Goal: Information Seeking & Learning: Learn about a topic

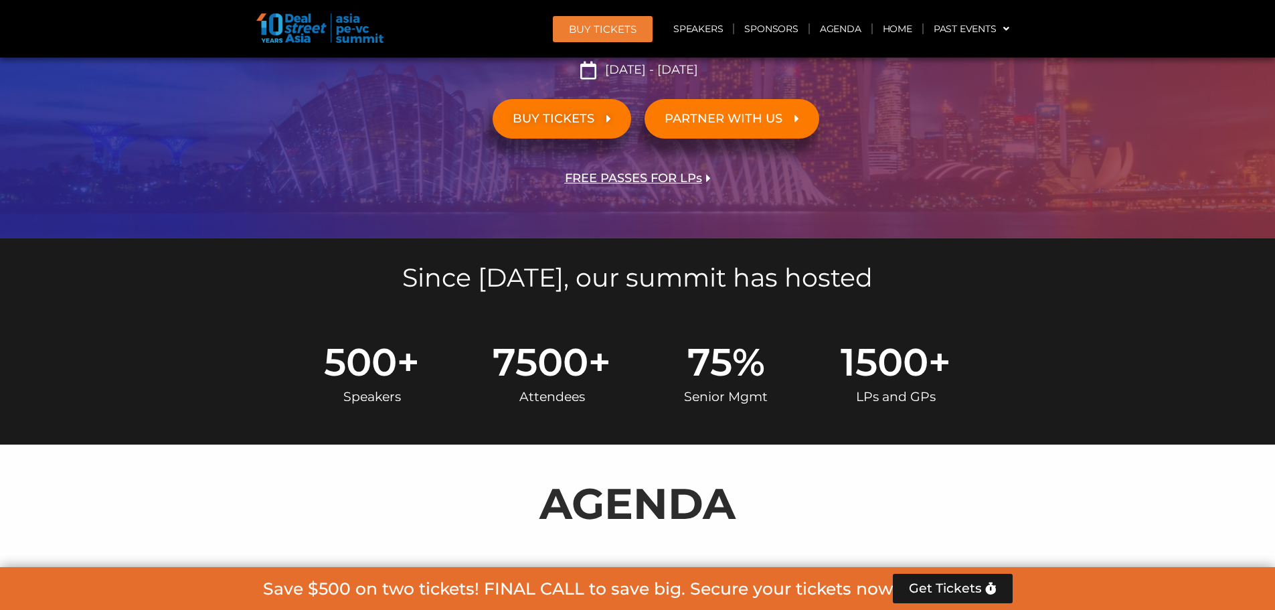
scroll to position [330, 0]
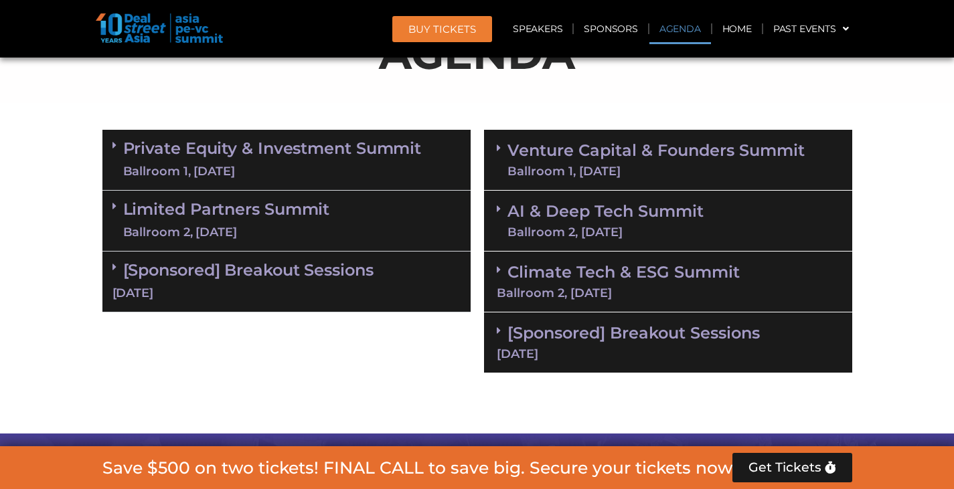
scroll to position [769, 0]
click at [512, 274] on link "Climate Tech & ESG Summit Ballroom 2, [DATE]" at bounding box center [668, 280] width 343 height 37
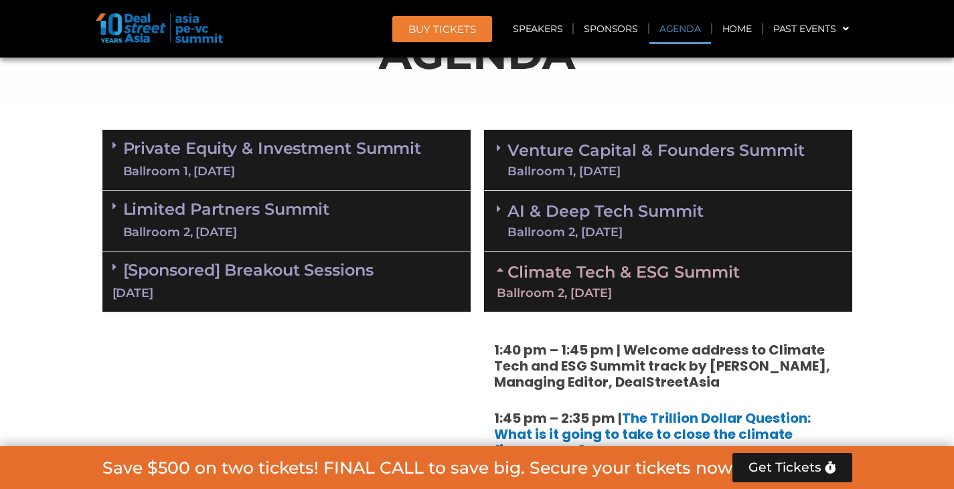
click at [517, 270] on link "Climate Tech & ESG Summit Ballroom 2, [DATE]" at bounding box center [668, 280] width 343 height 37
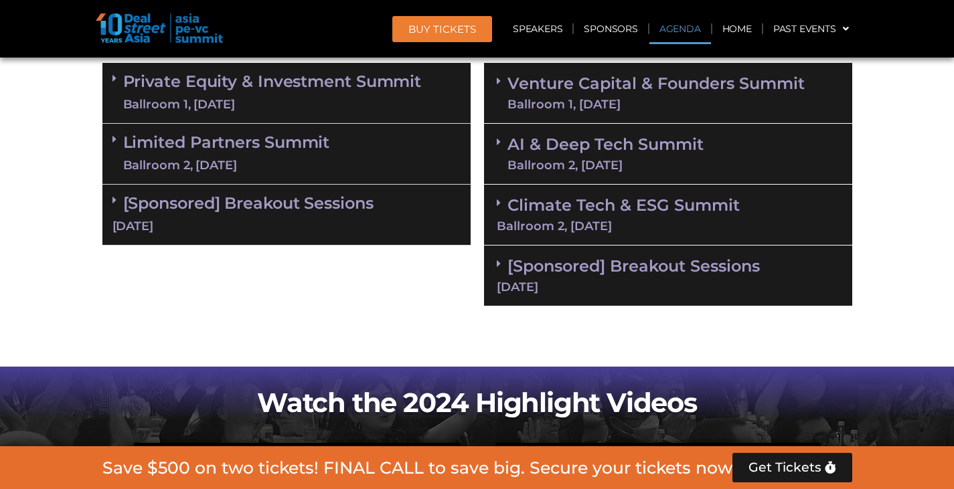
click at [514, 220] on div "Ballroom 2, [DATE]" at bounding box center [668, 226] width 343 height 12
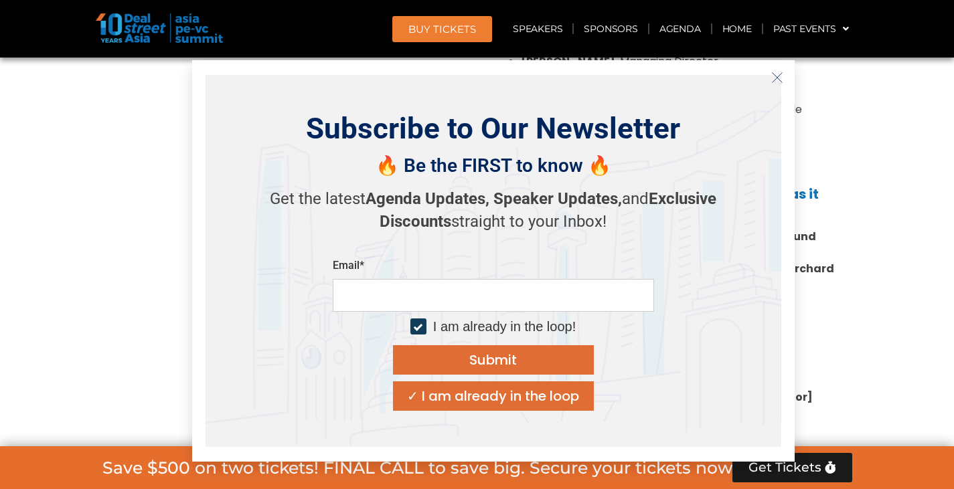
scroll to position [1238, 0]
click at [775, 74] on icon "Close" at bounding box center [777, 78] width 12 height 12
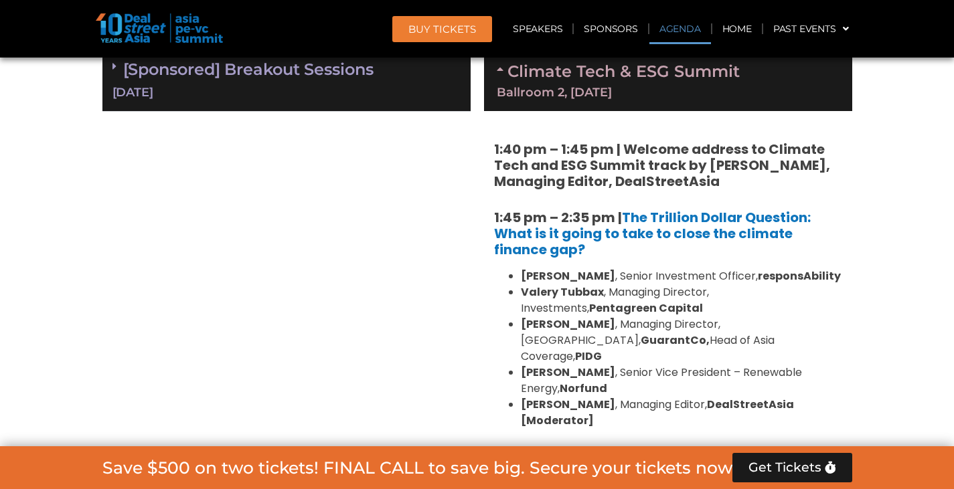
scroll to position [836, 0]
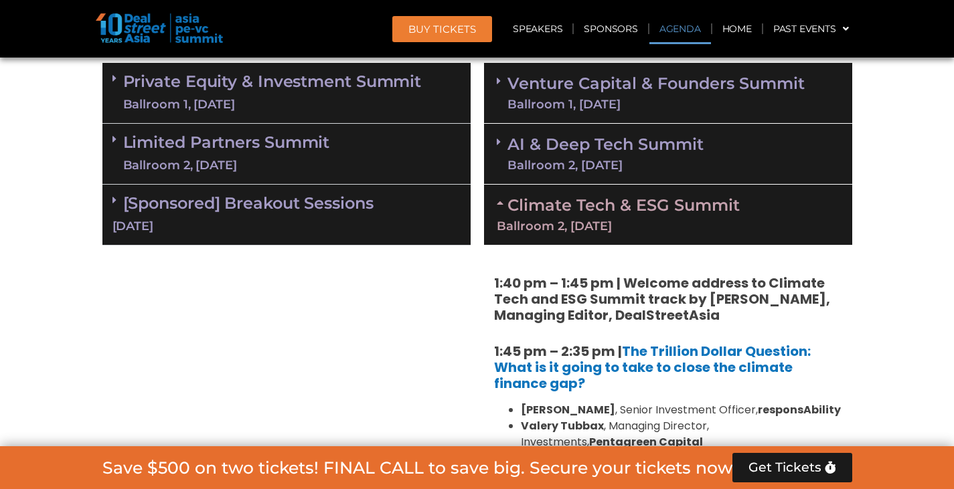
click at [528, 151] on link "AI & Deep Tech Summit Ballroom 2, [DATE]" at bounding box center [605, 154] width 196 height 35
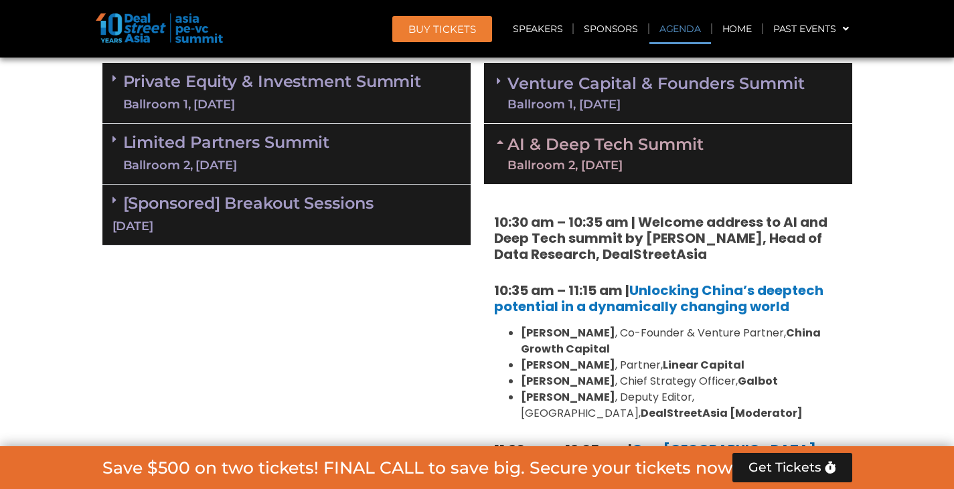
click at [535, 103] on div "Ballroom 1, [DATE]" at bounding box center [655, 104] width 297 height 12
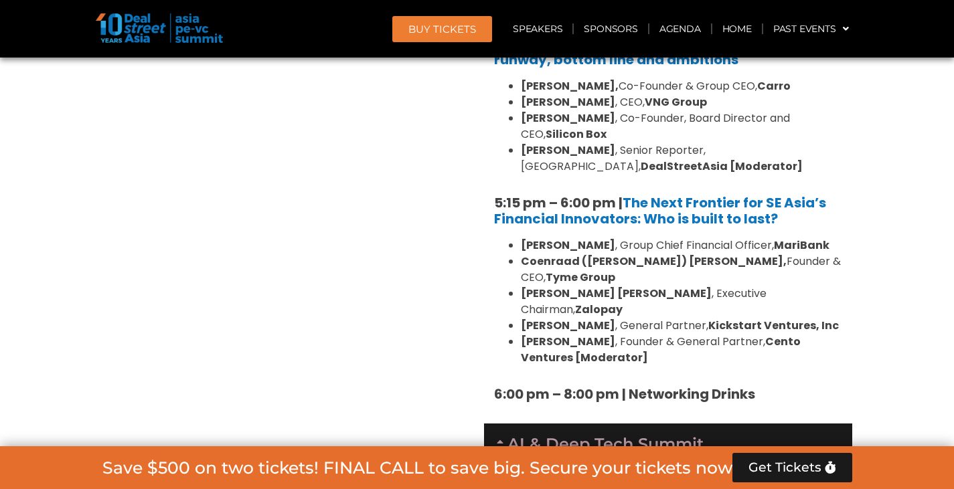
scroll to position [2510, 0]
